Goal: Task Accomplishment & Management: Manage account settings

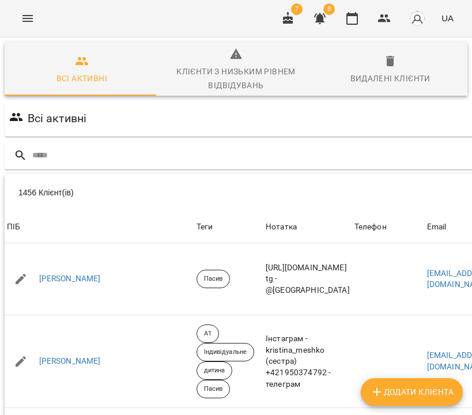
click at [322, 20] on icon "button" at bounding box center [320, 18] width 12 height 11
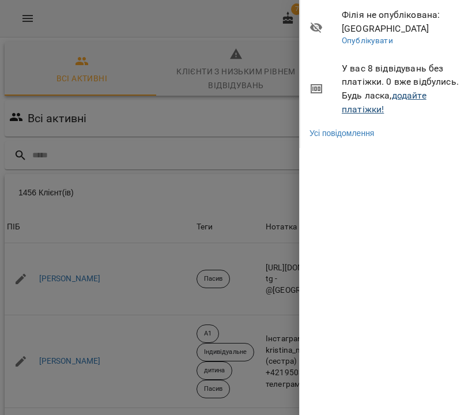
click at [403, 96] on link "додайте платіжки!" at bounding box center [384, 102] width 85 height 25
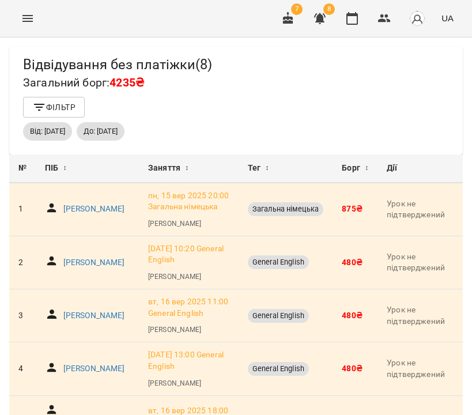
click at [293, 24] on icon "button" at bounding box center [288, 18] width 10 height 13
click at [286, 20] on icon "button" at bounding box center [288, 18] width 10 height 13
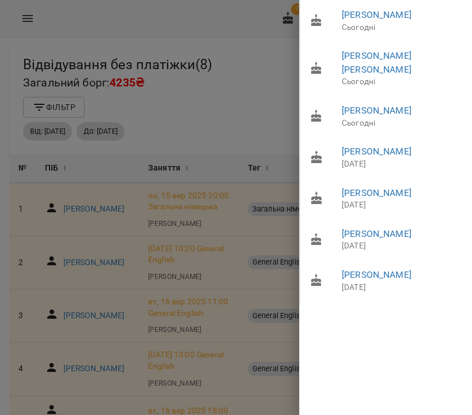
click at [27, 23] on div at bounding box center [236, 207] width 472 height 415
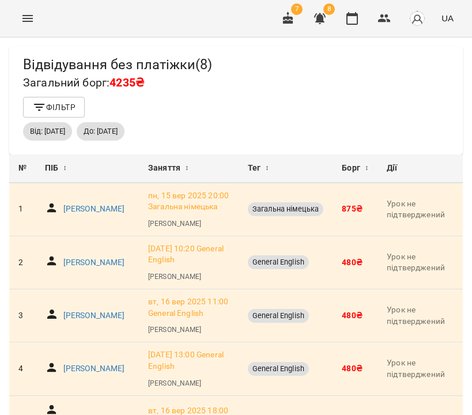
click at [29, 20] on icon "Menu" at bounding box center [28, 19] width 14 height 14
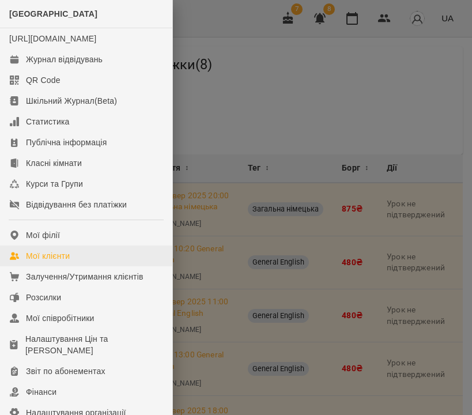
click at [60, 261] on link "Мої клієнти" at bounding box center [86, 256] width 172 height 21
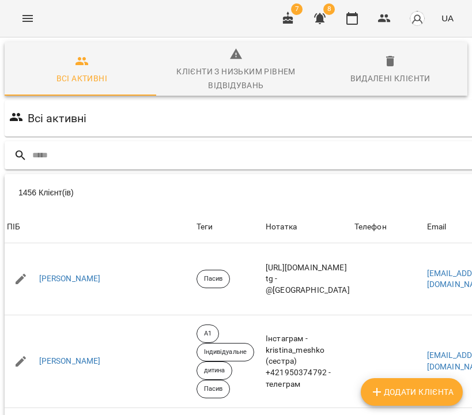
click at [82, 145] on div at bounding box center [284, 155] width 559 height 28
click at [77, 146] on input "text" at bounding box center [295, 155] width 527 height 19
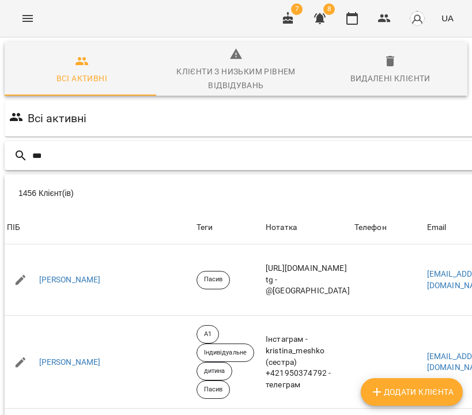
type input "***"
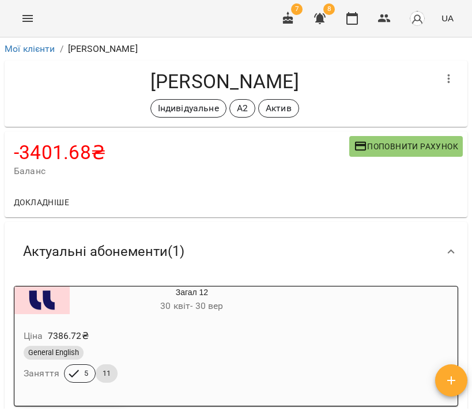
click at [445, 74] on icon "button" at bounding box center [449, 79] width 14 height 14
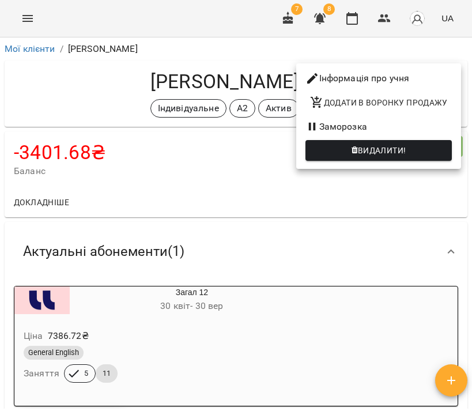
click at [407, 78] on li "Інформація про учня" at bounding box center [378, 78] width 165 height 21
select select "**"
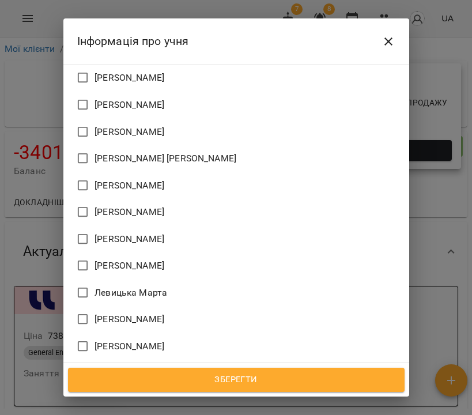
scroll to position [1327, 0]
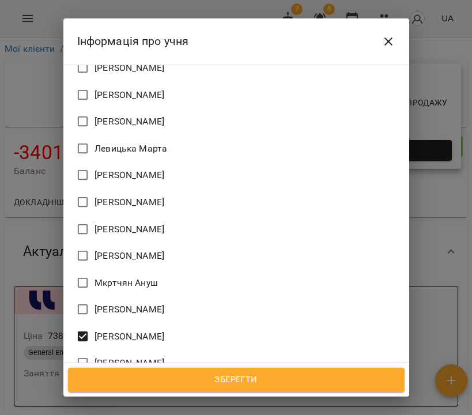
click at [237, 379] on span "Зберегти" at bounding box center [236, 380] width 311 height 15
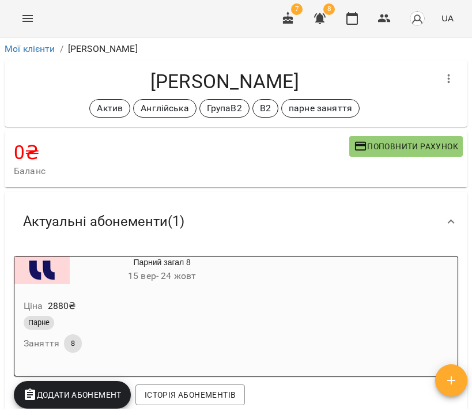
click at [291, 18] on icon "button" at bounding box center [288, 18] width 10 height 13
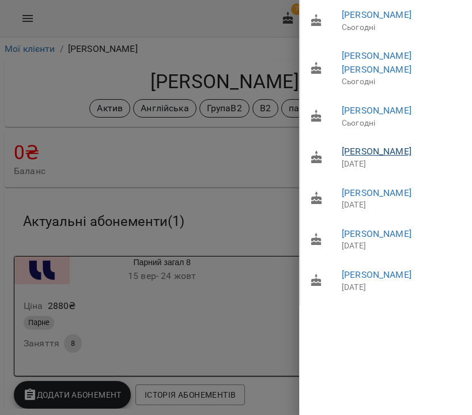
click at [394, 146] on link "[PERSON_NAME]" at bounding box center [377, 151] width 70 height 11
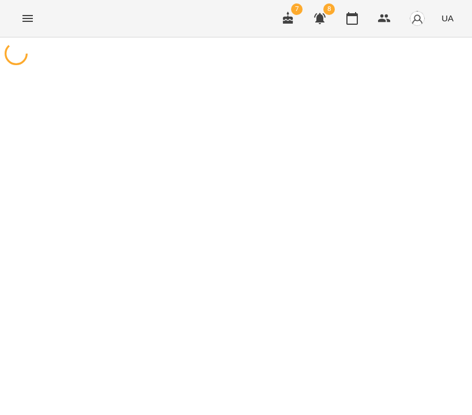
click at [295, 10] on span "7" at bounding box center [297, 9] width 12 height 12
click at [291, 20] on icon "button" at bounding box center [288, 19] width 14 height 14
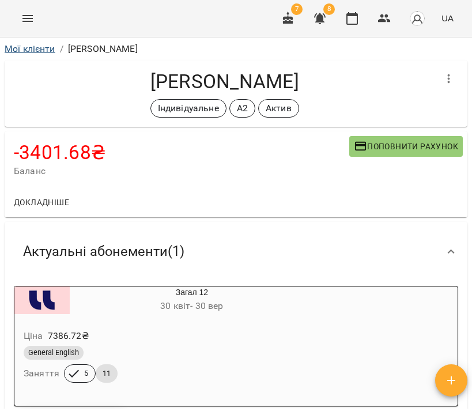
click at [40, 49] on link "Мої клієнти" at bounding box center [30, 48] width 51 height 11
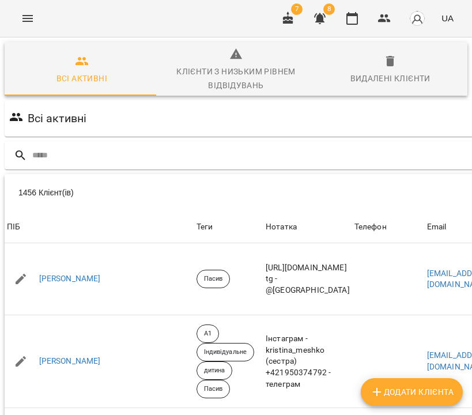
click at [25, 20] on icon "Menu" at bounding box center [28, 19] width 14 height 14
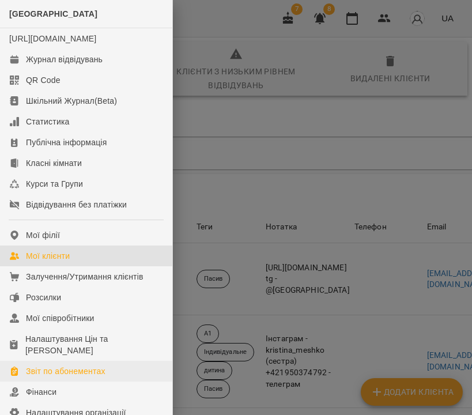
click at [81, 377] on div "Звіт по абонементах" at bounding box center [66, 372] width 80 height 12
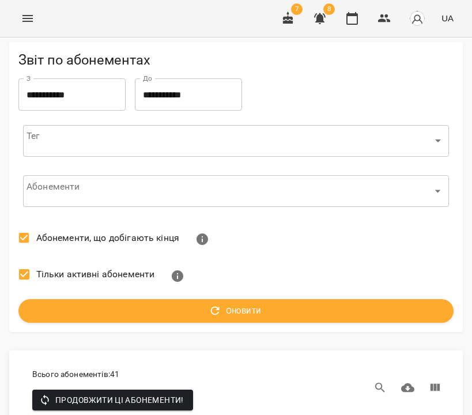
scroll to position [616, 0]
